Goal: Information Seeking & Learning: Learn about a topic

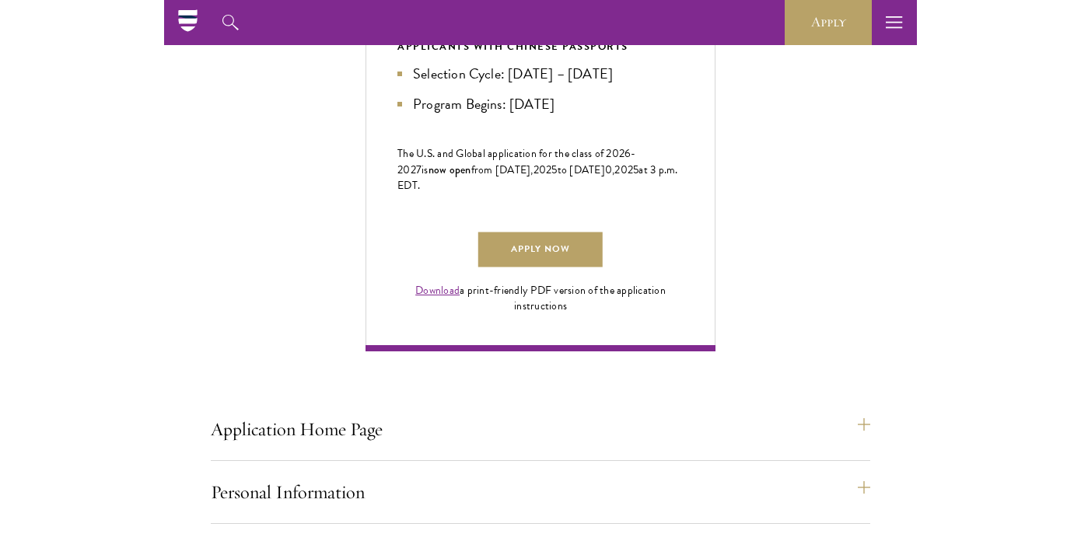
scroll to position [955, 0]
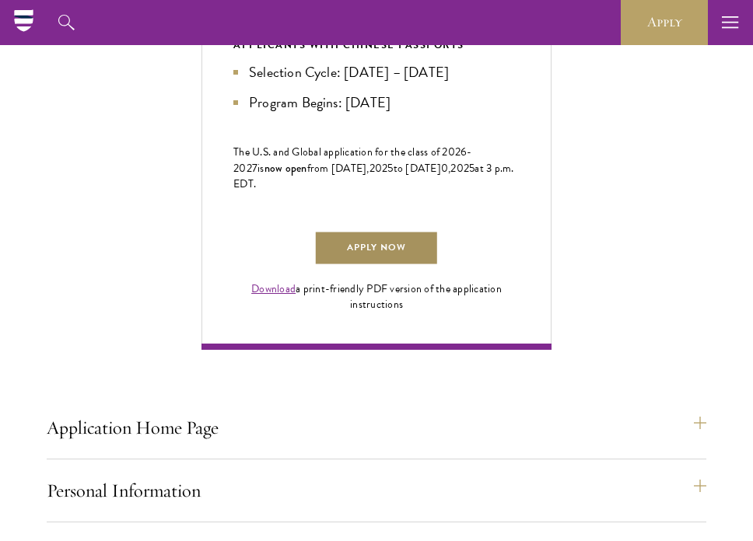
click at [376, 266] on link "Apply Now" at bounding box center [376, 248] width 124 height 35
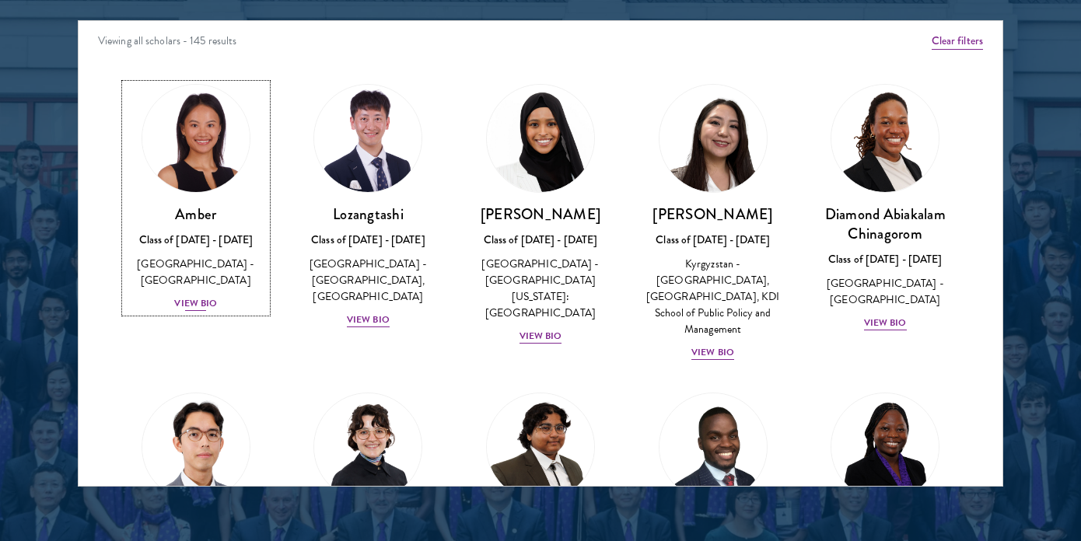
click at [187, 296] on div "View Bio" at bounding box center [195, 303] width 43 height 15
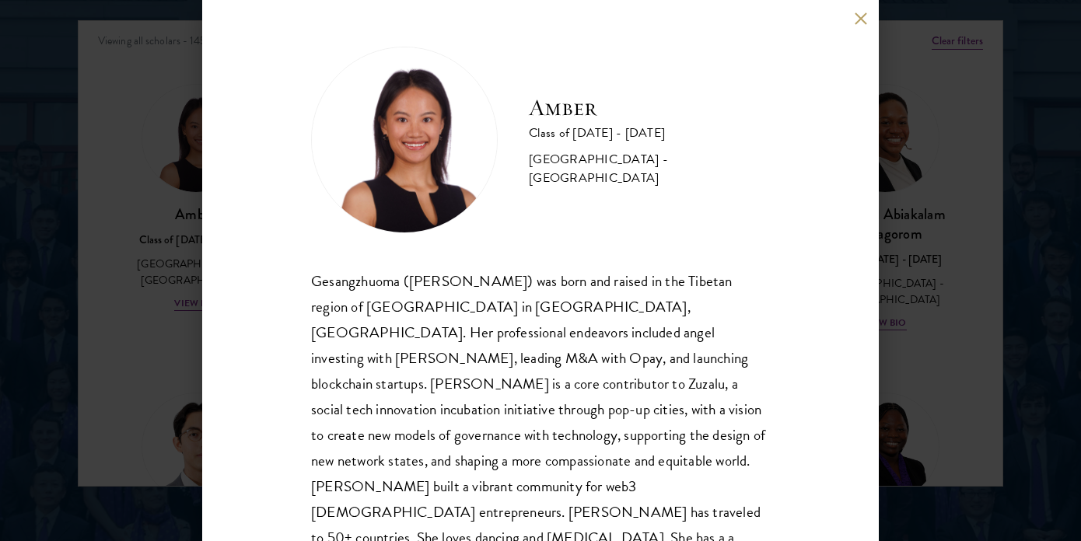
click at [138, 302] on div "Amber Class of [DATE] - [DATE] [GEOGRAPHIC_DATA] - [GEOGRAPHIC_DATA] Gesangzhuo…" at bounding box center [540, 270] width 1081 height 541
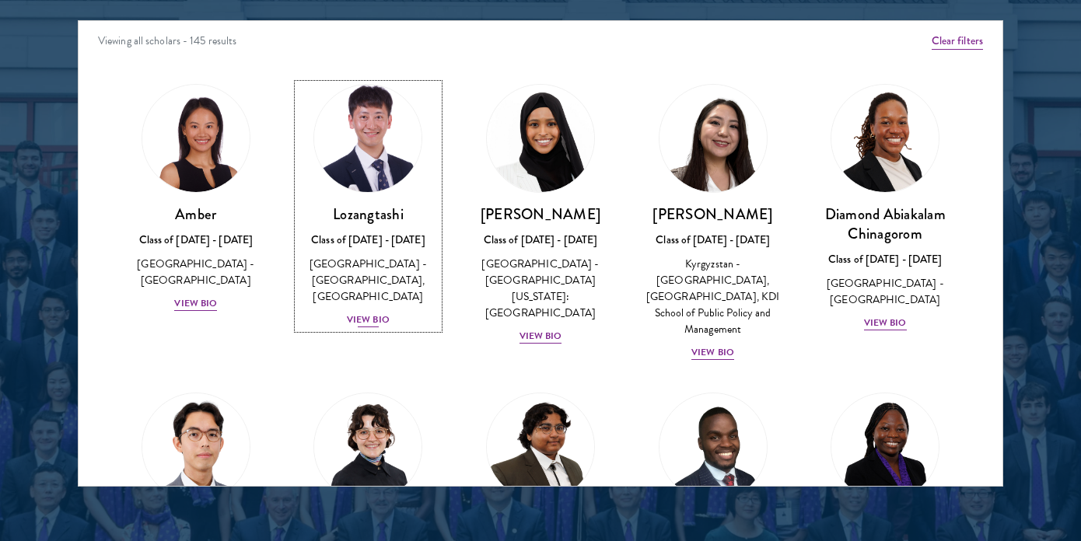
click at [363, 313] on div "View Bio" at bounding box center [368, 320] width 43 height 15
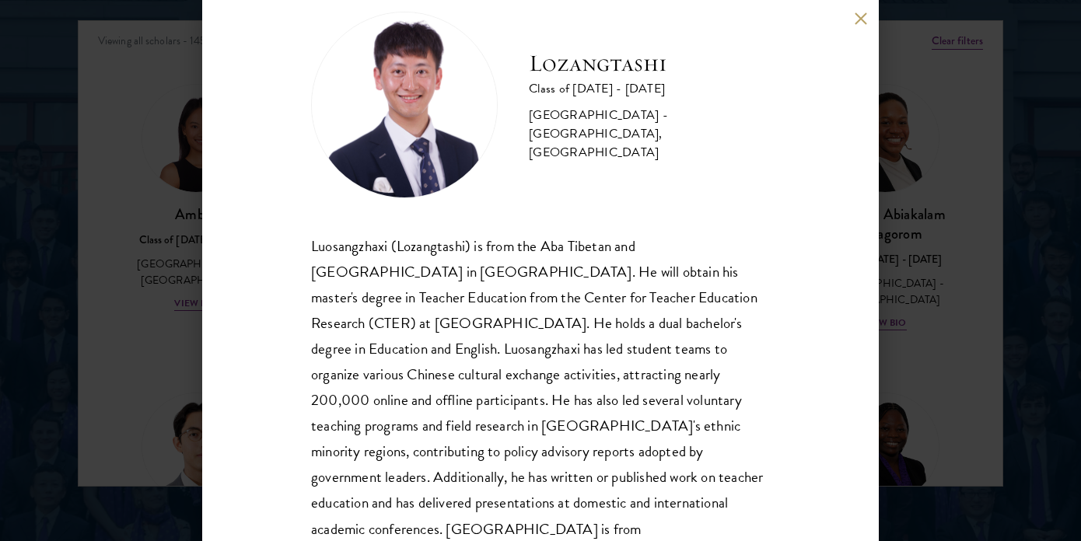
scroll to position [56, 0]
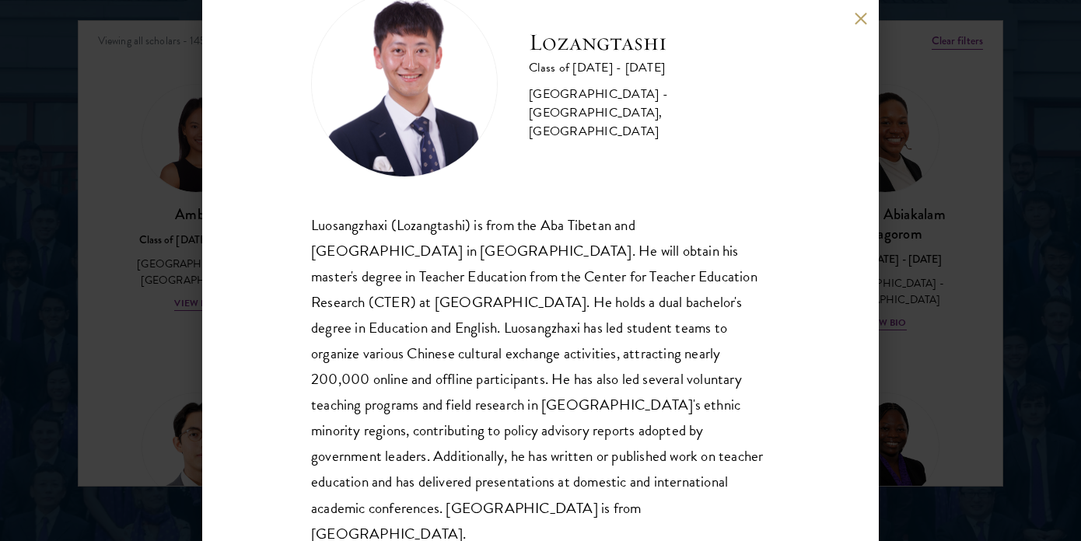
click at [172, 206] on div "Lozangtashi Class of [DATE] - [DATE] [GEOGRAPHIC_DATA] - [GEOGRAPHIC_DATA], [GE…" at bounding box center [540, 270] width 1081 height 541
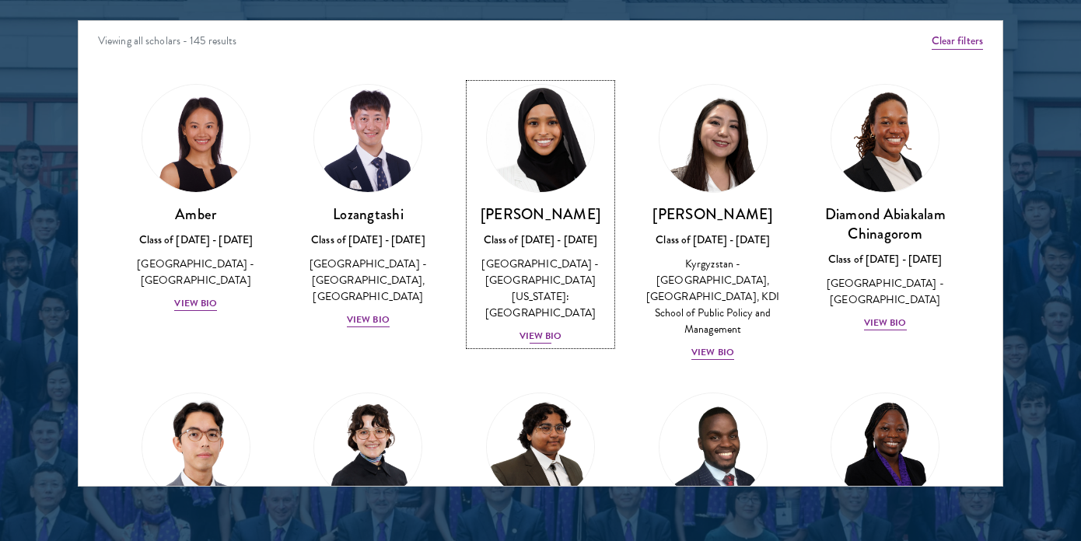
click at [552, 329] on div "View Bio" at bounding box center [540, 336] width 43 height 15
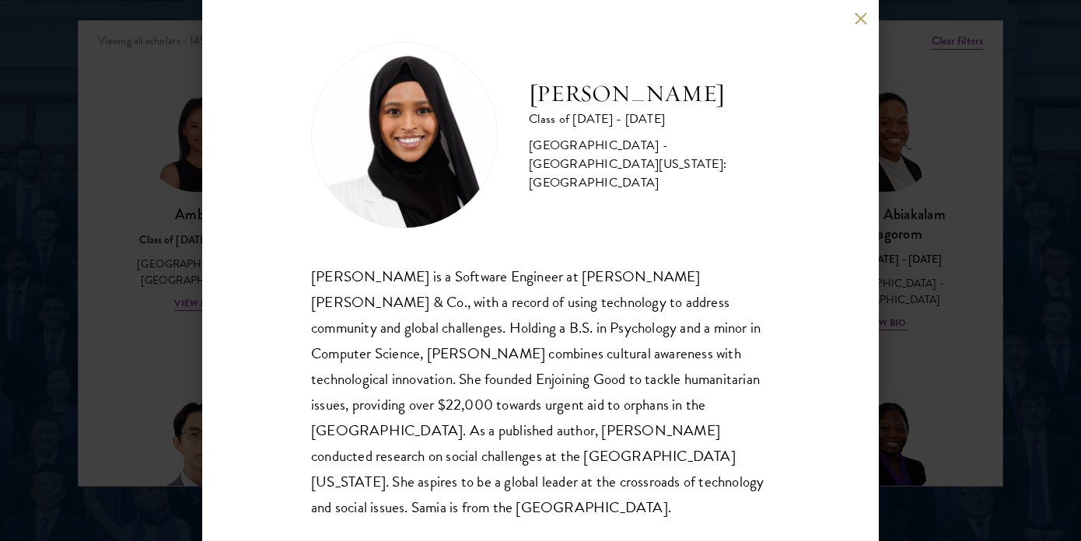
scroll to position [3, 0]
click at [752, 282] on div "[PERSON_NAME] Class of [DATE] - [DATE] [GEOGRAPHIC_DATA] - [GEOGRAPHIC_DATA][US…" at bounding box center [540, 270] width 1081 height 541
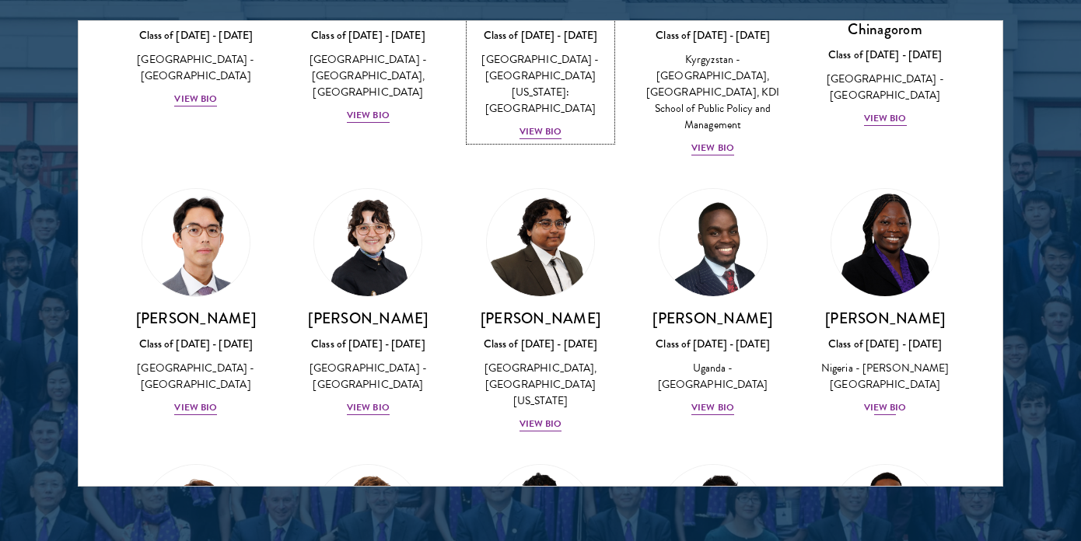
scroll to position [324, 0]
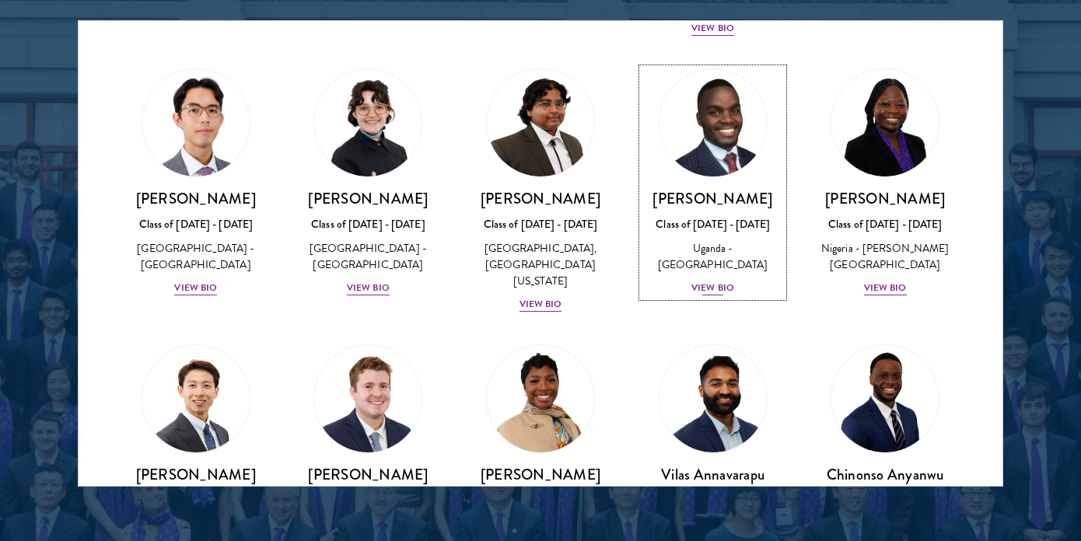
click at [704, 295] on div "View Bio" at bounding box center [712, 288] width 43 height 15
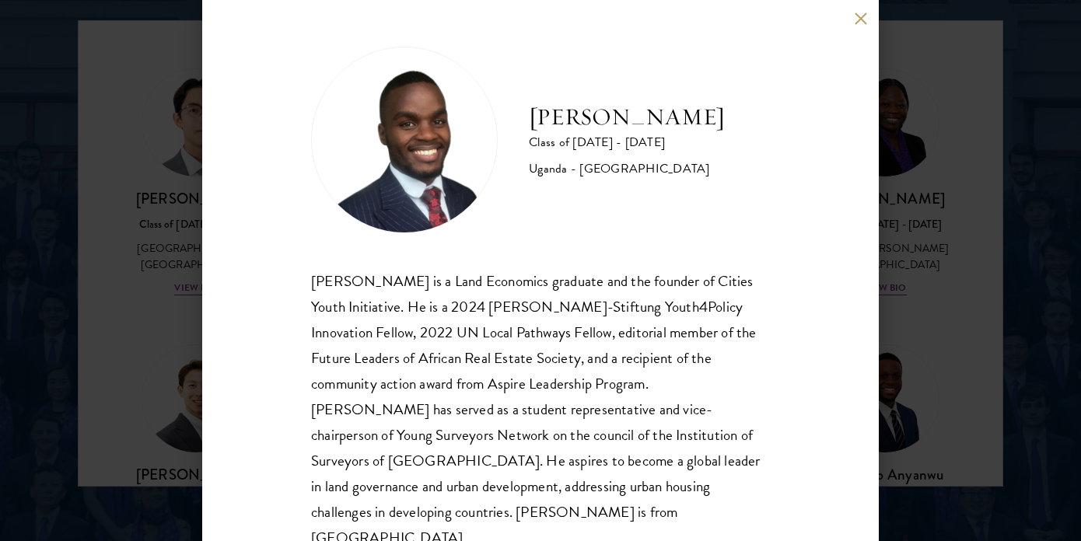
click at [752, 210] on div "[PERSON_NAME] Class of [DATE] - [DATE] [GEOGRAPHIC_DATA] - [GEOGRAPHIC_DATA] [G…" at bounding box center [540, 270] width 1081 height 541
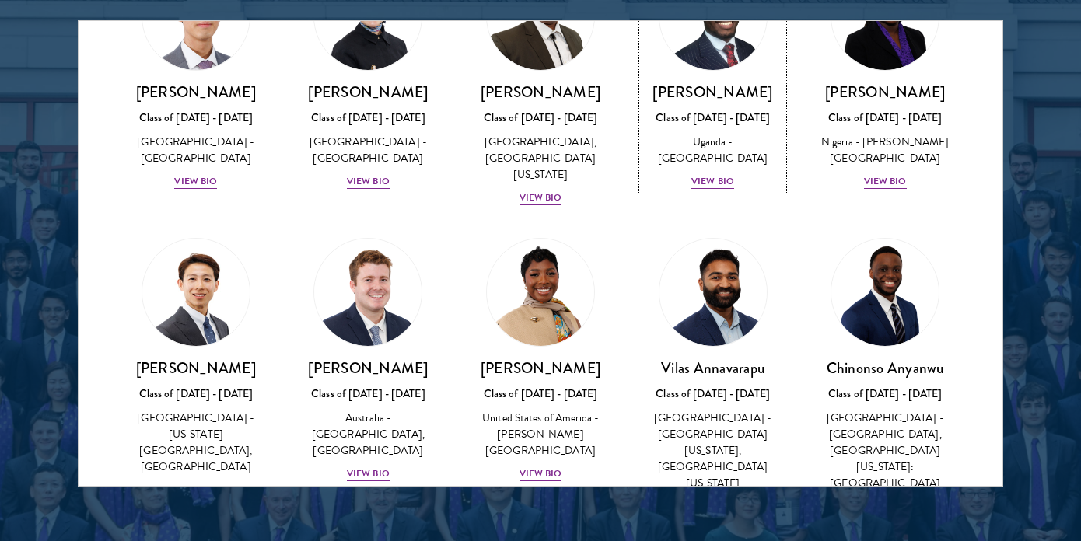
scroll to position [469, 0]
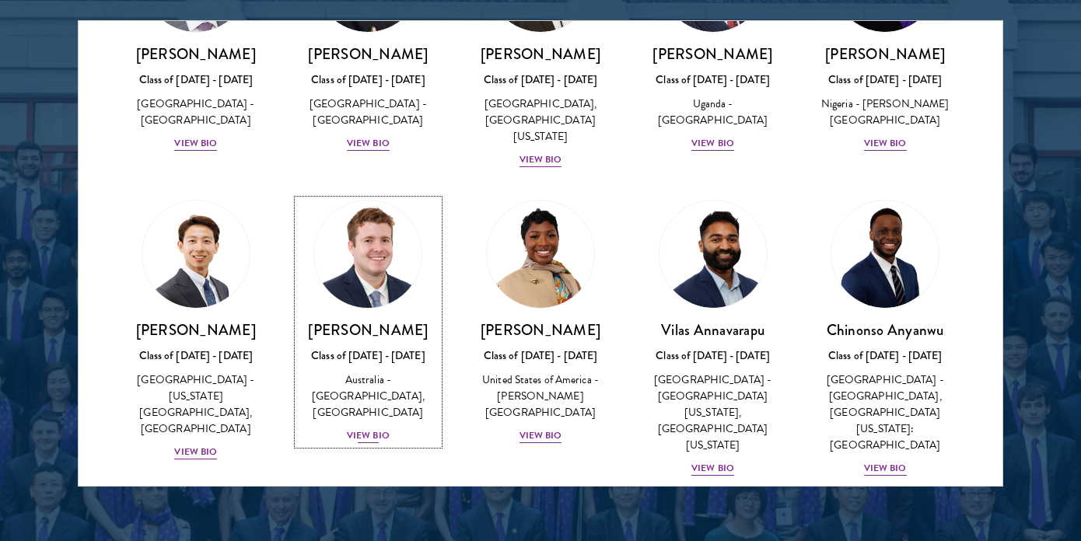
click at [379, 434] on div "View Bio" at bounding box center [368, 435] width 43 height 15
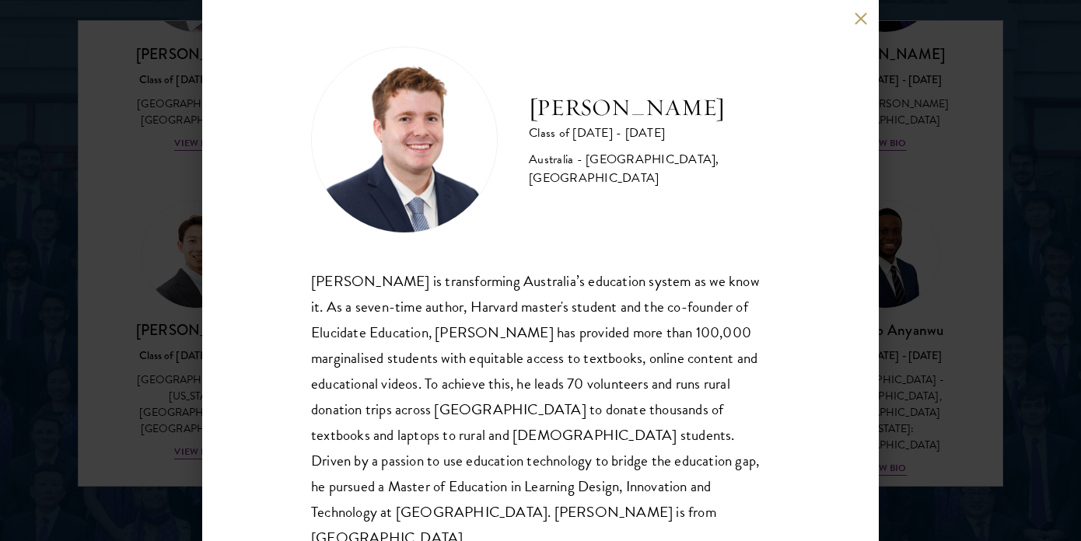
click at [123, 306] on div "[PERSON_NAME] Class of [DATE] - [DATE] [GEOGRAPHIC_DATA] - [GEOGRAPHIC_DATA], […" at bounding box center [540, 270] width 1081 height 541
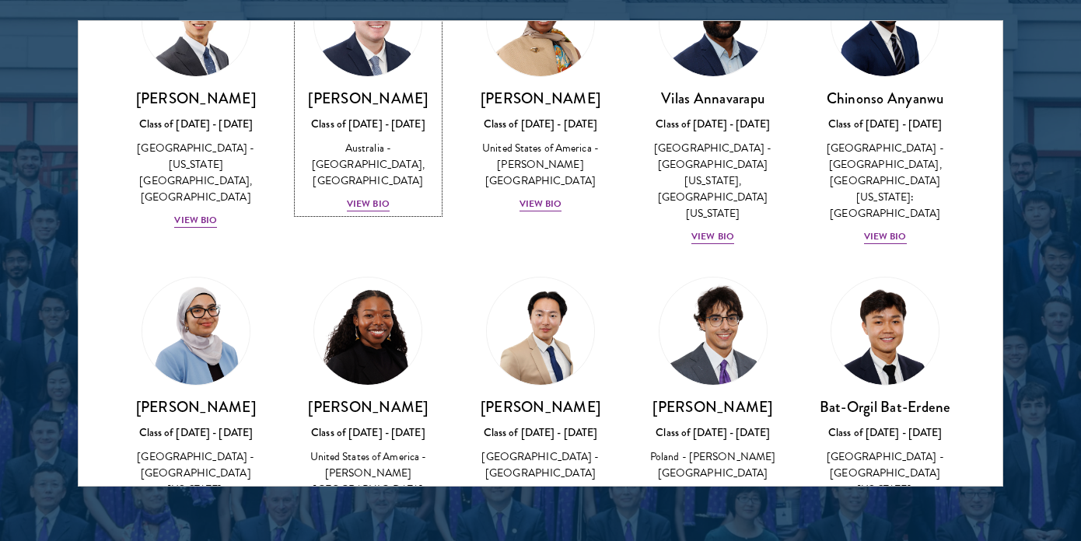
scroll to position [821, 0]
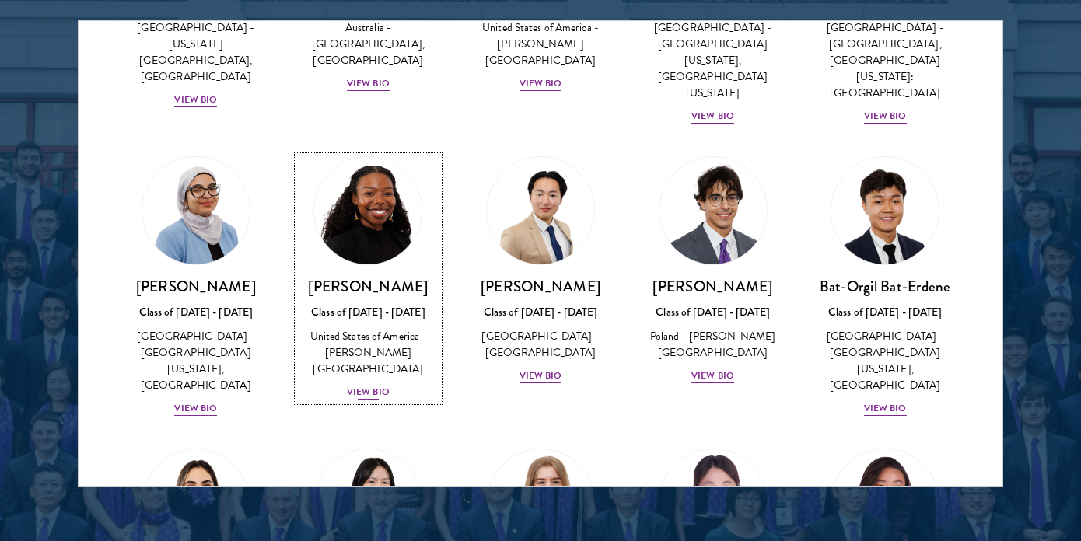
click at [355, 385] on div "View Bio" at bounding box center [368, 392] width 43 height 15
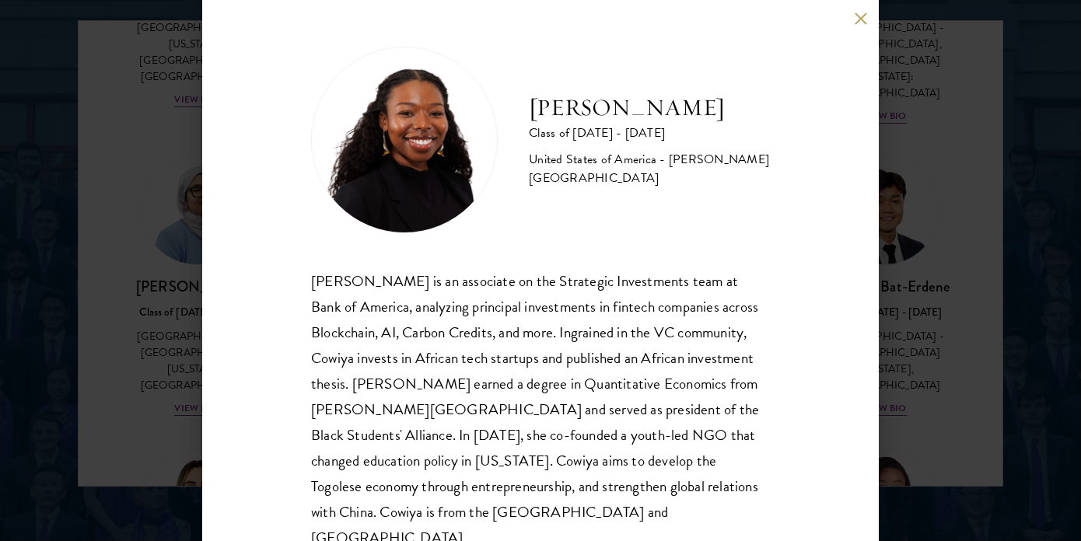
click at [138, 172] on div "[PERSON_NAME] Class of [DATE] - [DATE] [GEOGRAPHIC_DATA] - [PERSON_NAME][GEOGRA…" at bounding box center [540, 270] width 1081 height 541
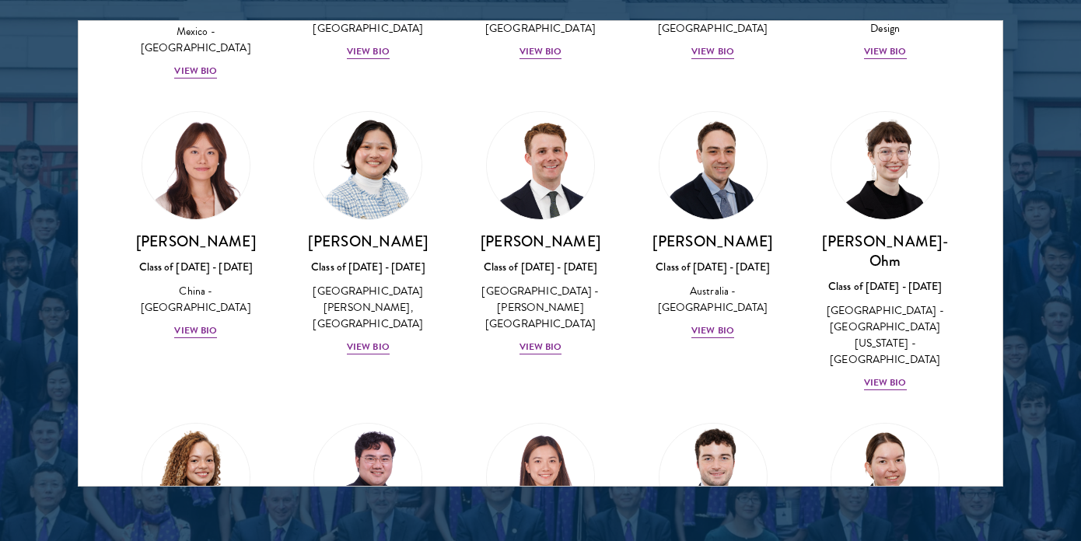
scroll to position [1284, 0]
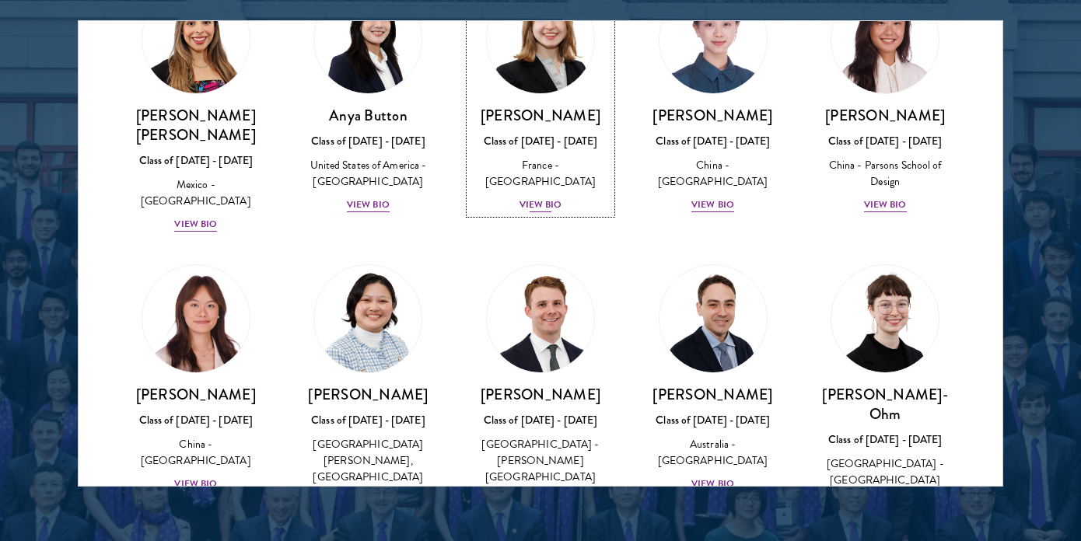
click at [554, 197] on div "View Bio" at bounding box center [540, 204] width 43 height 15
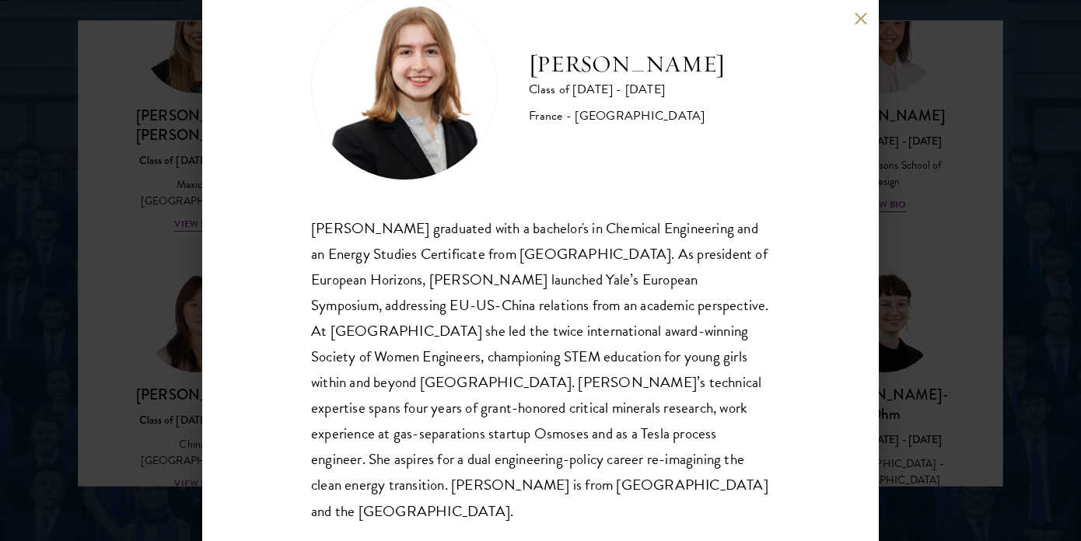
scroll to position [56, 0]
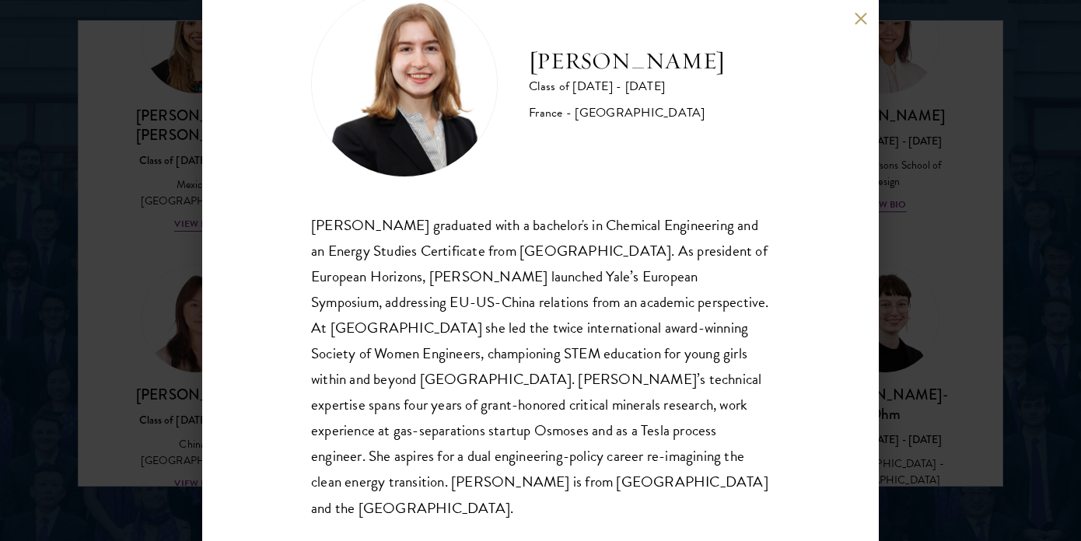
click at [752, 186] on div "[PERSON_NAME] Class of [DATE] - [DATE] [GEOGRAPHIC_DATA] - [GEOGRAPHIC_DATA] [P…" at bounding box center [540, 270] width 1081 height 541
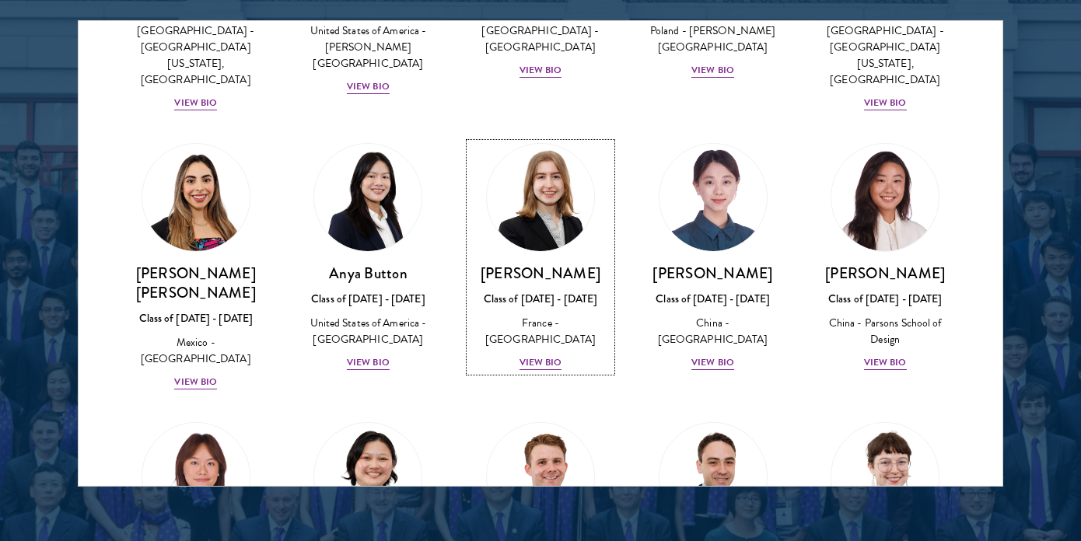
scroll to position [1180, 0]
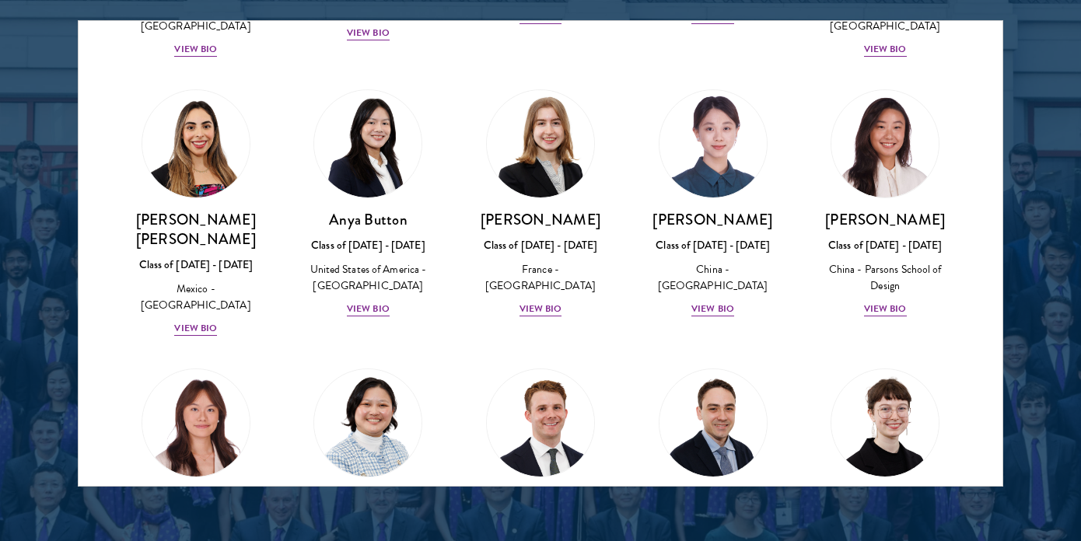
click at [710, 272] on div "[PERSON_NAME] Class of [DATE] - [DATE] [GEOGRAPHIC_DATA] - [GEOGRAPHIC_DATA] Vi…" at bounding box center [713, 204] width 173 height 260
click at [710, 302] on div "View Bio" at bounding box center [712, 309] width 43 height 15
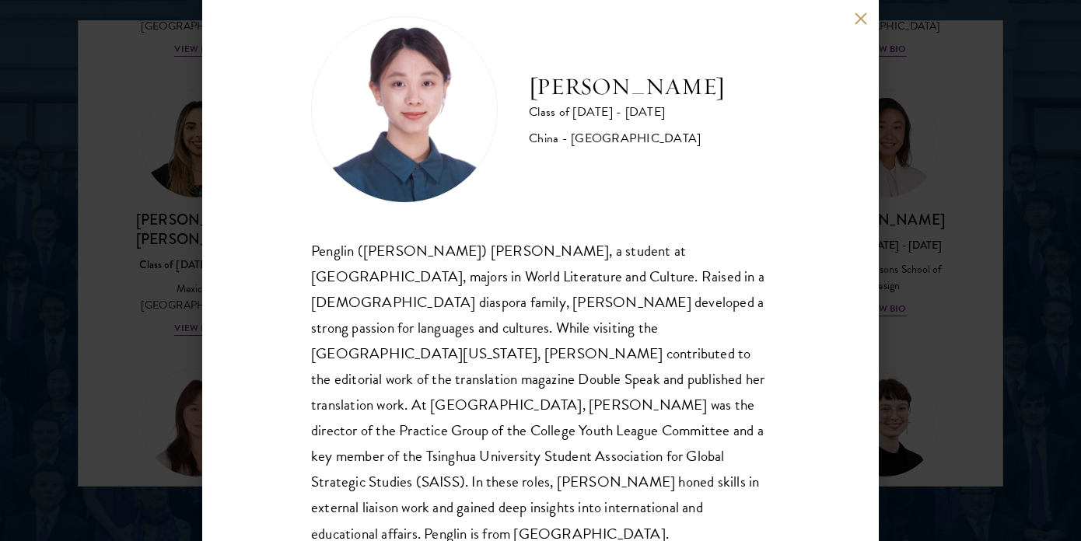
scroll to position [29, 0]
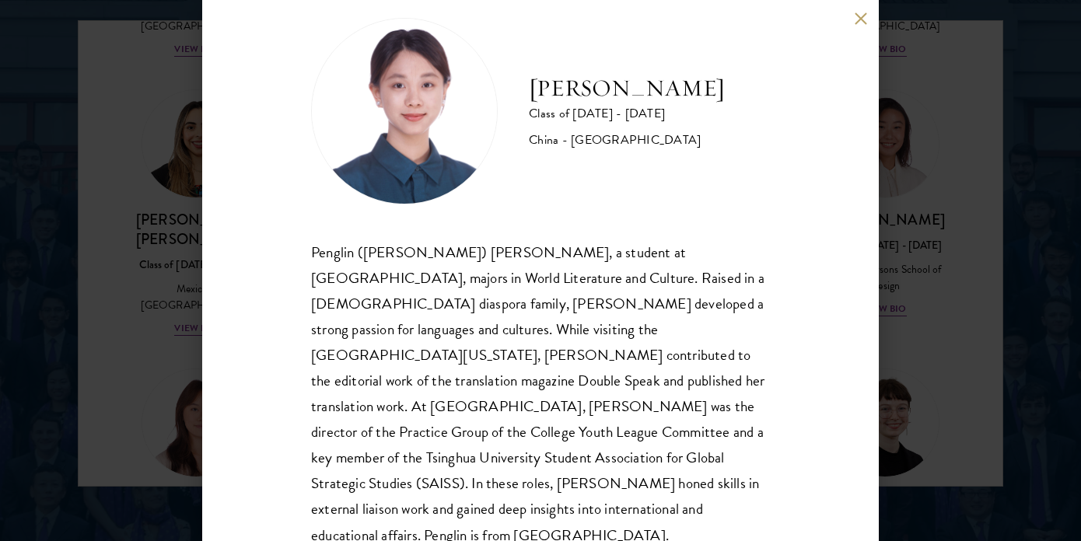
click at [752, 239] on div "[PERSON_NAME] Class of [DATE] - [DATE] [GEOGRAPHIC_DATA] - [GEOGRAPHIC_DATA] Pe…" at bounding box center [540, 270] width 1081 height 541
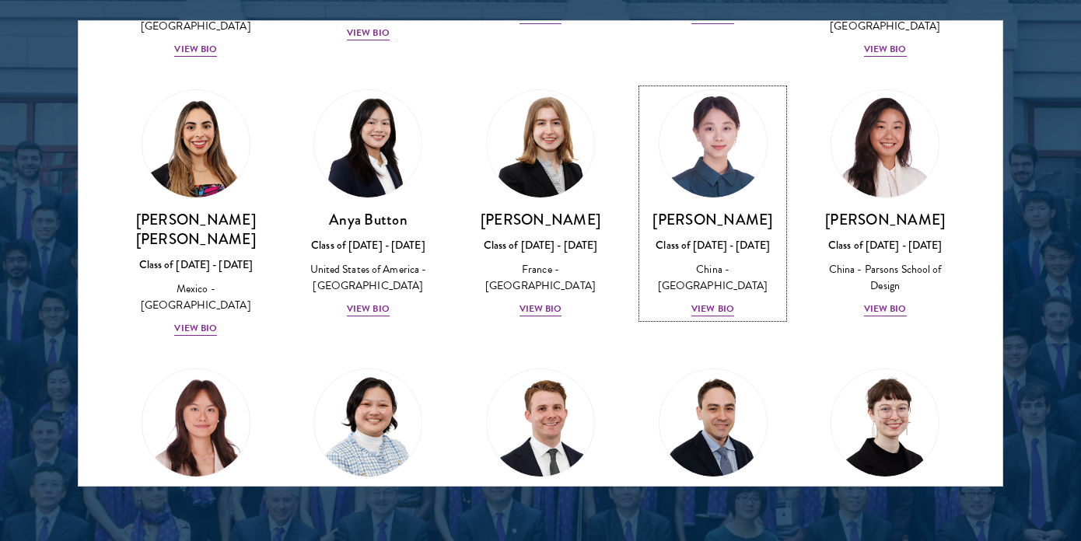
scroll to position [1092, 0]
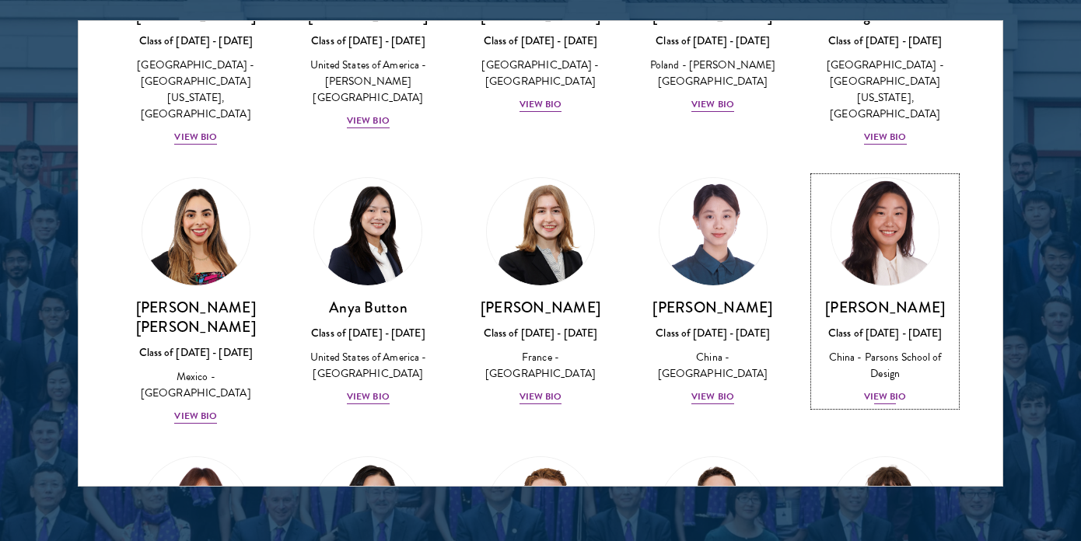
click at [752, 389] on div "View Bio" at bounding box center [885, 396] width 43 height 15
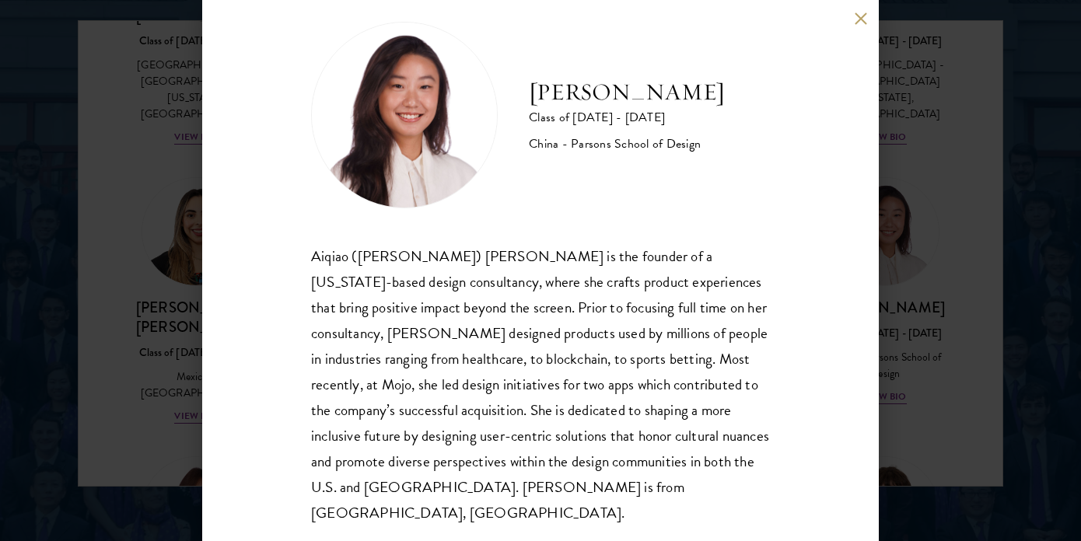
scroll to position [30, 0]
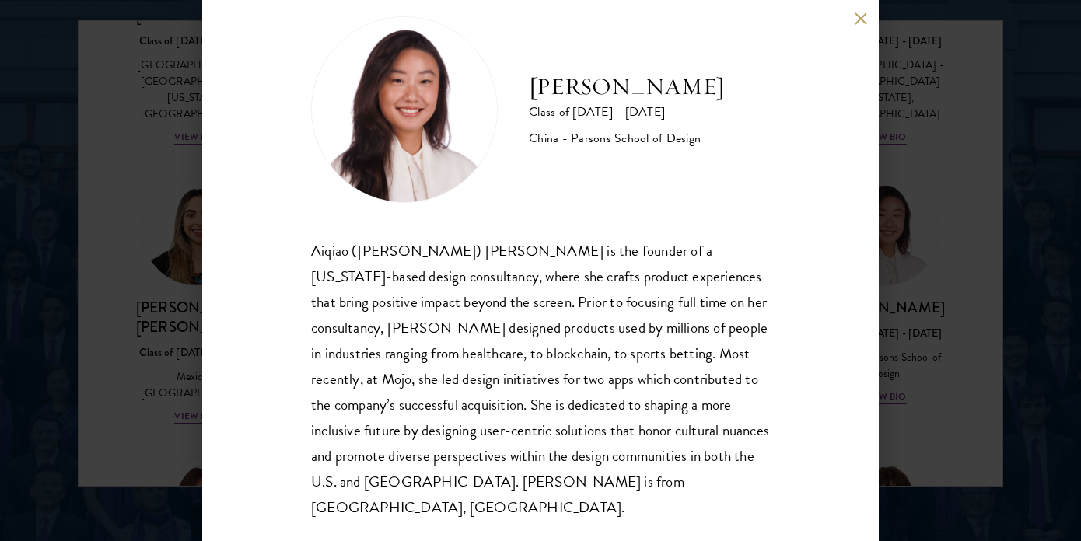
click at [752, 274] on div "[PERSON_NAME] Class of [DATE] - [DATE] China - [PERSON_NAME] School of Design […" at bounding box center [540, 270] width 1081 height 541
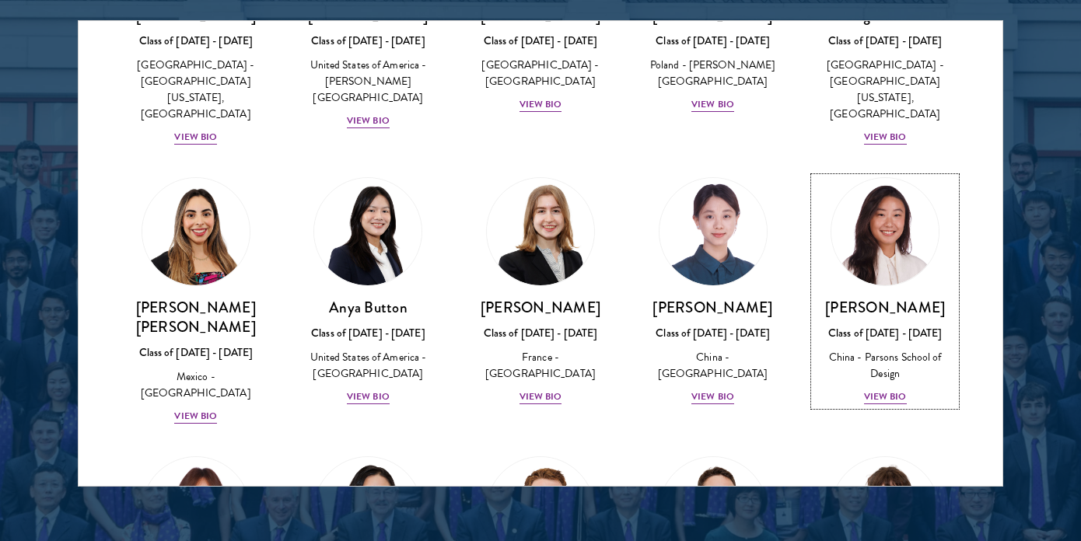
scroll to position [1455, 0]
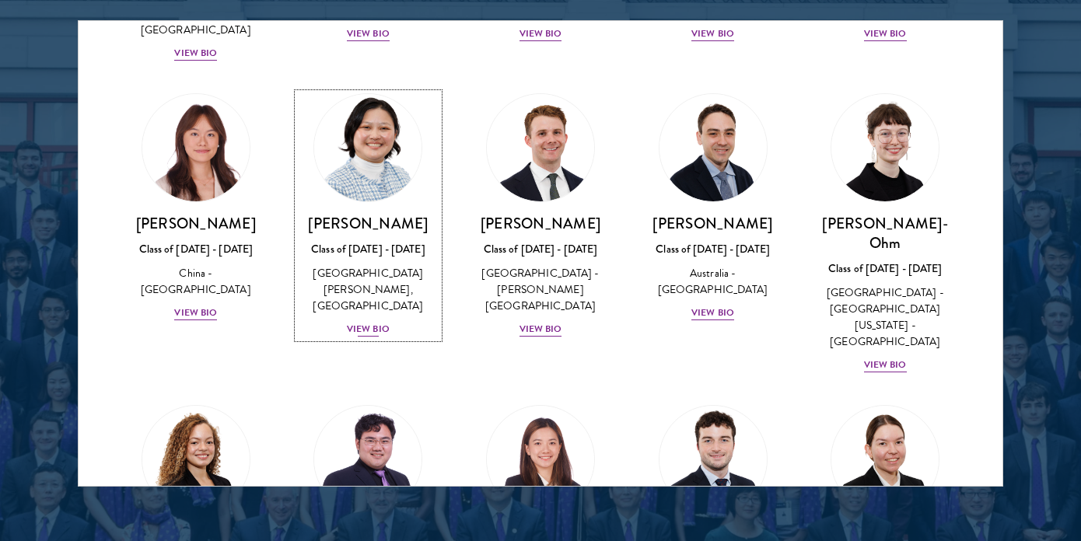
click at [366, 322] on div "View Bio" at bounding box center [368, 329] width 43 height 15
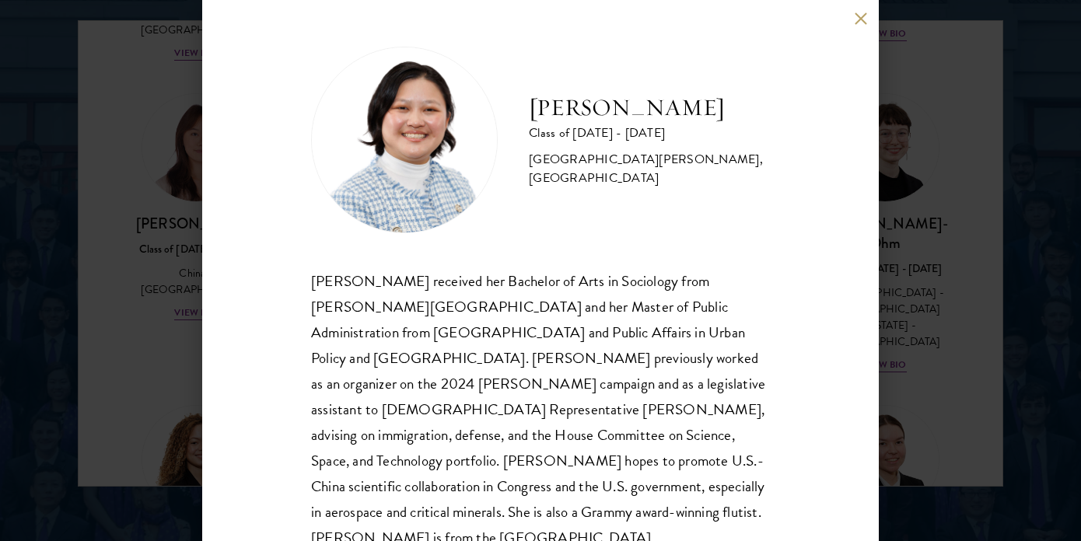
click at [167, 263] on div "[PERSON_NAME] Class of [DATE] - [DATE] [GEOGRAPHIC_DATA] - [PERSON_NAME][GEOGRA…" at bounding box center [540, 270] width 1081 height 541
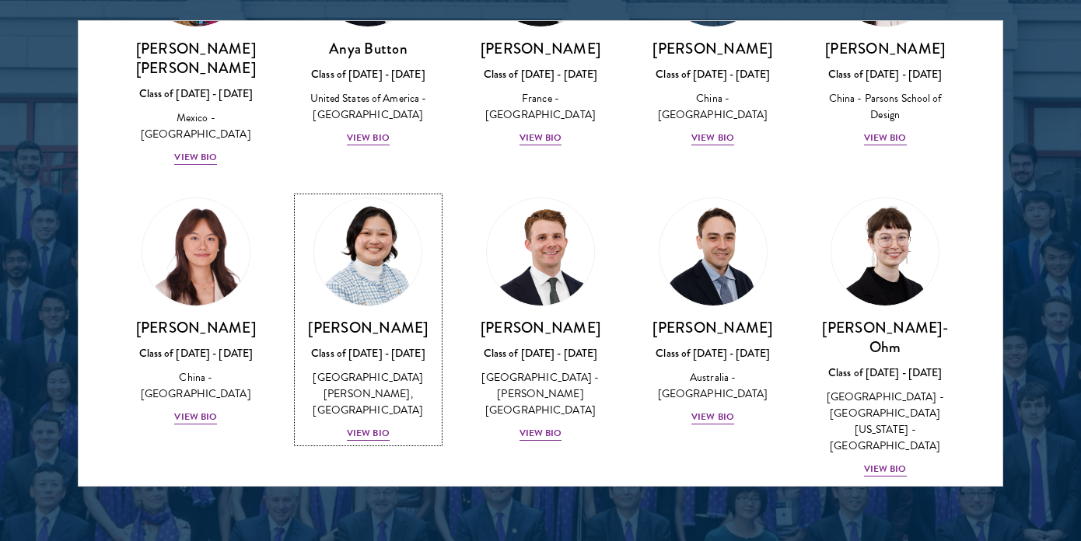
scroll to position [1352, 0]
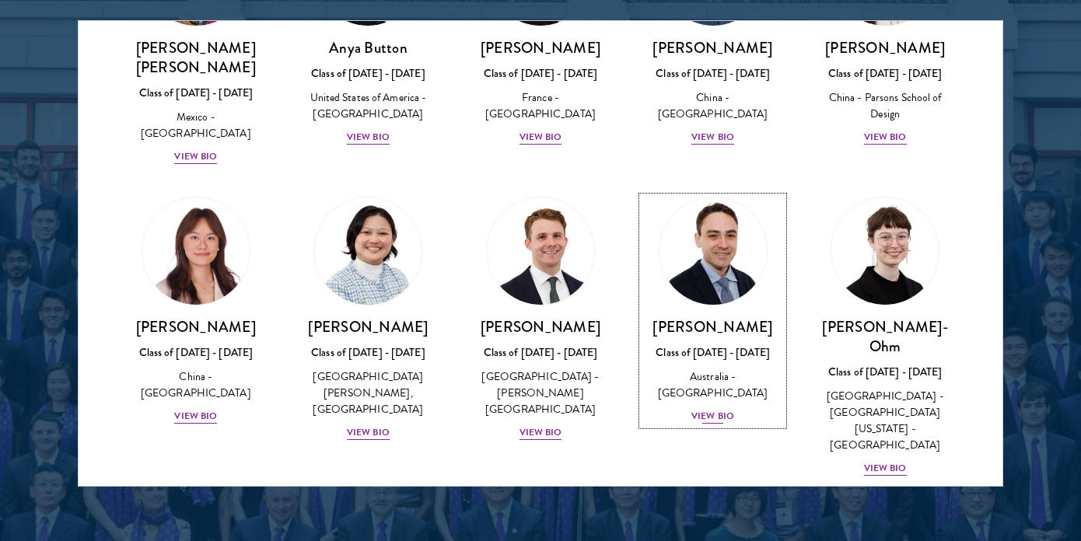
click at [707, 317] on h3 "[PERSON_NAME]" at bounding box center [712, 326] width 141 height 19
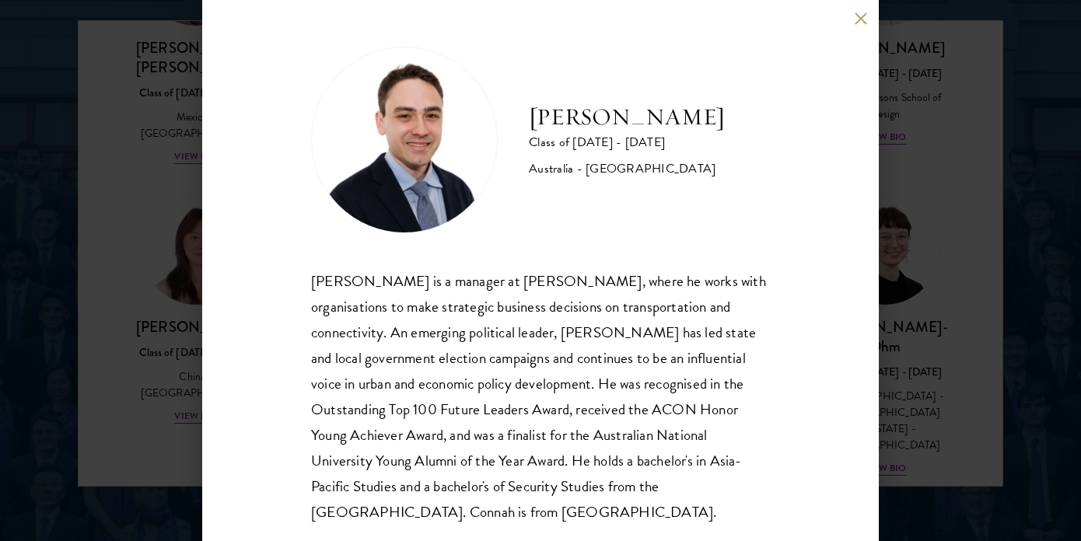
scroll to position [30, 0]
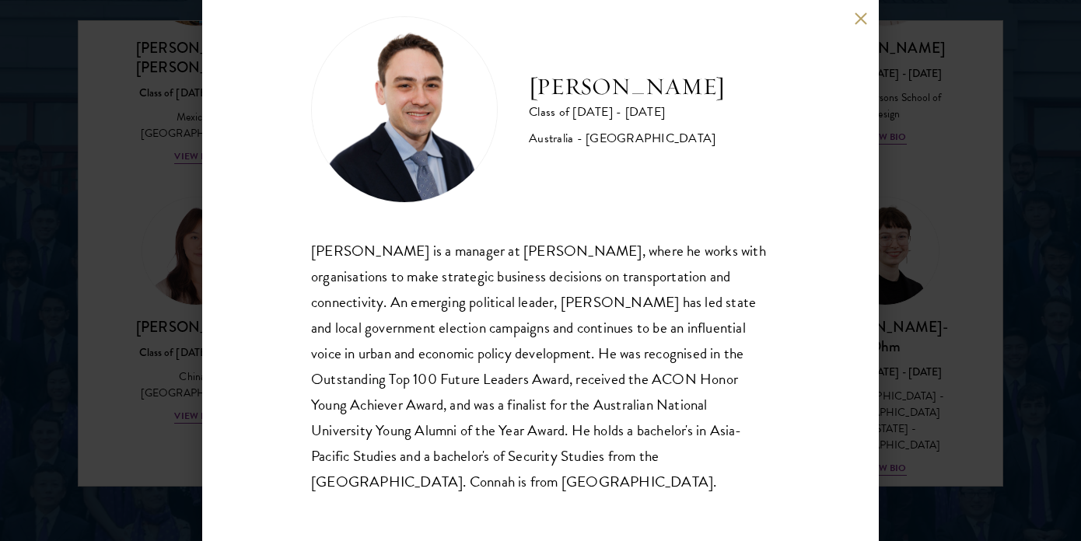
click at [752, 276] on div "[PERSON_NAME] Class of [DATE] - [DATE] [GEOGRAPHIC_DATA] - [GEOGRAPHIC_DATA] [P…" at bounding box center [540, 270] width 1081 height 541
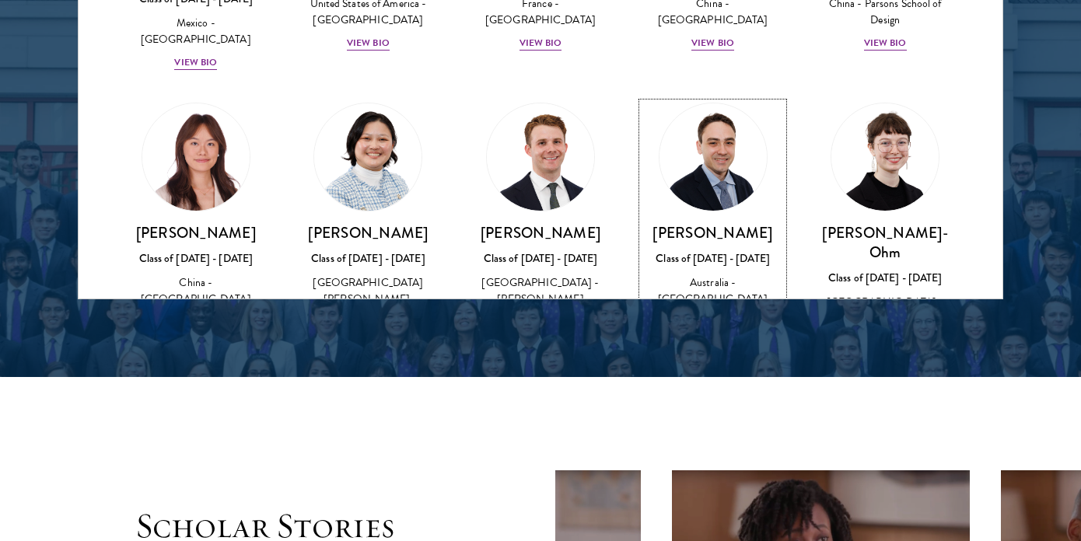
scroll to position [2228, 0]
